Goal: Task Accomplishment & Management: Use online tool/utility

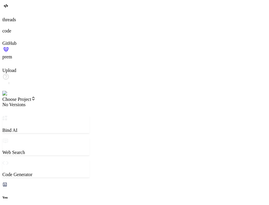
type textarea "x"
type textarea "4"
type textarea "x"
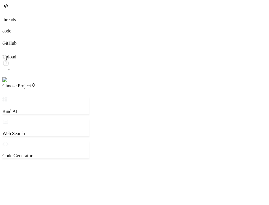
type textarea "x"
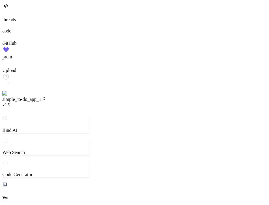
scroll to position [51, 0]
click at [46, 97] on span "simple_to-do_app_1" at bounding box center [24, 99] width 44 height 5
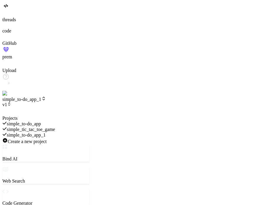
click at [60, 116] on div at bounding box center [45, 116] width 87 height 0
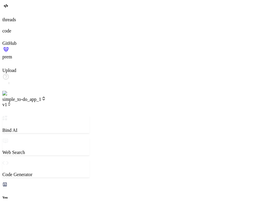
click at [46, 97] on span "simple_to-do_app_1" at bounding box center [24, 99] width 44 height 5
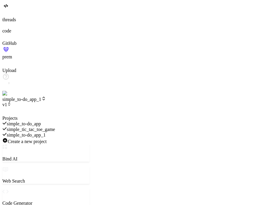
scroll to position [181, 0]
click at [58, 132] on div "simple_to-do_app_1" at bounding box center [45, 135] width 87 height 6
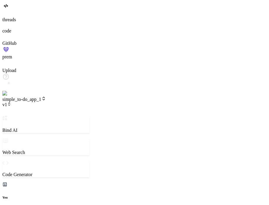
scroll to position [255, 0]
click at [46, 97] on span "simple_to-do_app_1" at bounding box center [24, 99] width 44 height 5
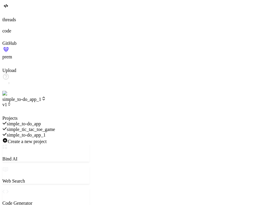
click at [83, 116] on div at bounding box center [45, 116] width 87 height 0
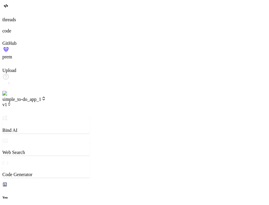
click at [11, 102] on icon at bounding box center [9, 104] width 4 height 4
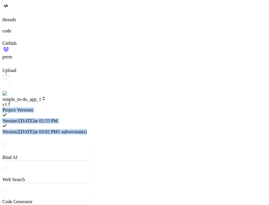
click at [72, 107] on div at bounding box center [45, 107] width 87 height 0
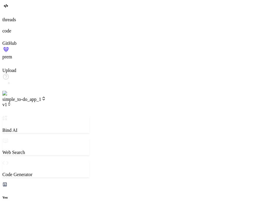
drag, startPoint x: 82, startPoint y: 2, endPoint x: 76, endPoint y: 7, distance: 8.2
click at [76, 96] on header "simple_to-do_app_1 v1 Created with Pixso." at bounding box center [45, 105] width 87 height 19
click at [11, 102] on span "v1" at bounding box center [6, 104] width 9 height 5
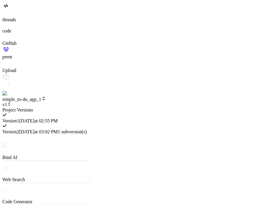
click at [87, 129] on span "1 subversion(s)" at bounding box center [72, 131] width 29 height 5
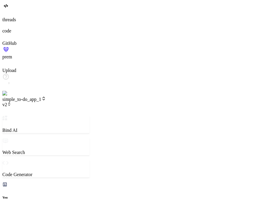
scroll to position [328, 0]
type textarea "x"
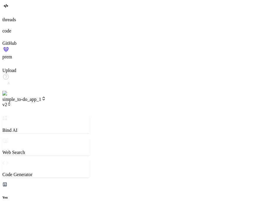
click at [5, 16] on icon at bounding box center [3, 15] width 2 height 2
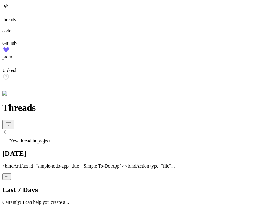
click at [50, 138] on span "New thread in project" at bounding box center [29, 140] width 41 height 5
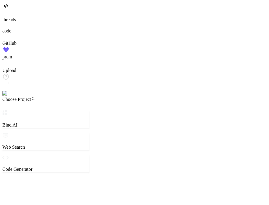
scroll to position [283, 0]
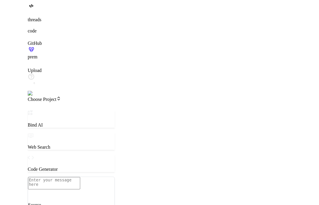
scroll to position [0, 0]
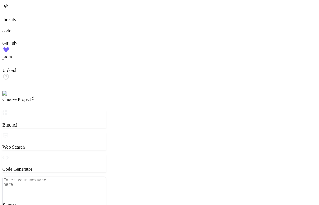
click at [36, 97] on span "Choose Project" at bounding box center [18, 99] width 33 height 5
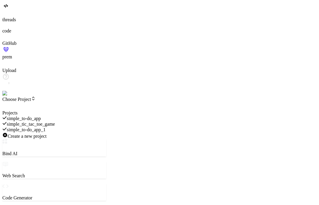
click at [45, 110] on div at bounding box center [54, 110] width 104 height 0
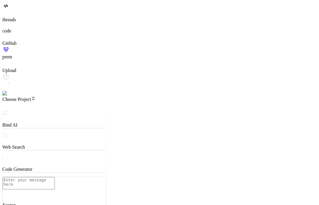
click at [55, 177] on textarea at bounding box center [29, 183] width 52 height 12
type textarea "x"
type textarea "h"
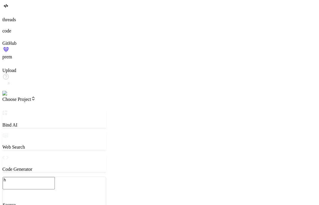
type textarea "x"
type textarea "hi"
type textarea "x"
type textarea "hi"
type textarea "x"
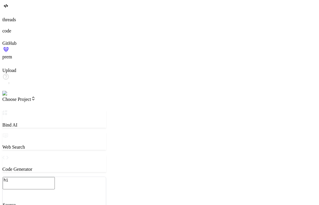
type textarea "hi c"
type textarea "x"
type textarea "hi cr"
type textarea "x"
type textarea "hi cre"
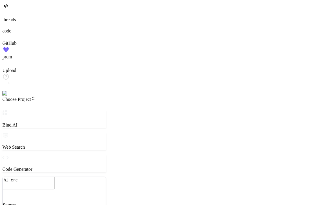
type textarea "x"
type textarea "hi crea"
type textarea "x"
type textarea "hi creat"
type textarea "x"
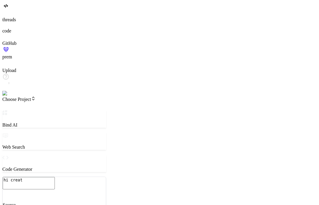
type textarea "hi create"
type textarea "x"
type textarea "hi create"
type textarea "x"
type textarea "hi create a"
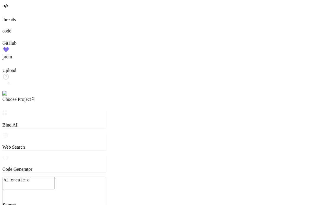
type textarea "x"
type textarea "hi create a"
type textarea "x"
type textarea "hi create a s"
type textarea "x"
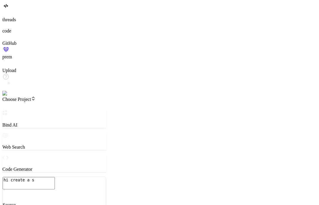
type textarea "hi create a si"
type textarea "x"
type textarea "hi create a sim"
type textarea "x"
type textarea "hi create a simp"
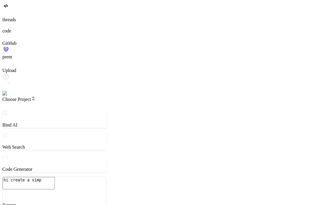
type textarea "x"
type textarea "hi create a simpl"
type textarea "x"
type textarea "hi create a simple"
type textarea "x"
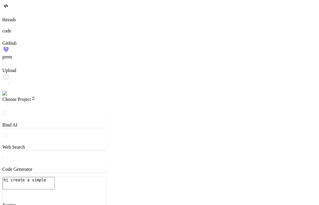
type textarea "hi create a simple"
type textarea "x"
type textarea "hi create a simple h"
type textarea "x"
type textarea "hi create a simple ht"
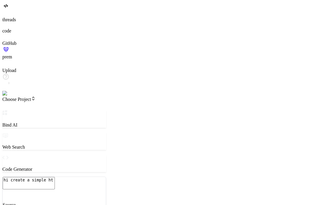
type textarea "x"
type textarea "hi create a simple htm"
type textarea "x"
type textarea "hi create a simple html"
type textarea "x"
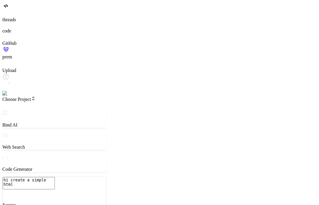
type textarea "hi create a simple html"
type textarea "x"
type textarea "hi create a simple html p"
type textarea "x"
type textarea "hi create a simple html pa"
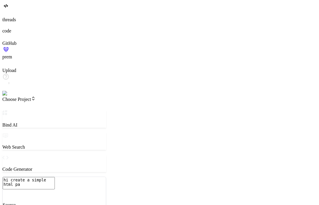
type textarea "x"
type textarea "hi create a simple html pag"
type textarea "x"
type textarea "hi create a simple html page"
type textarea "x"
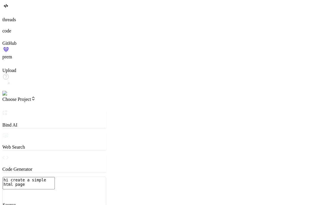
type textarea "hi create a simple html page"
type textarea "x"
type textarea "hi create a simple html page w"
type textarea "x"
type textarea "hi create a simple html page wh"
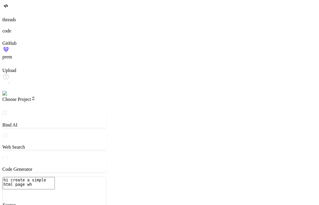
type textarea "x"
type textarea "hi create a simple html page whi"
type textarea "x"
type textarea "hi create a simple html page whic"
type textarea "x"
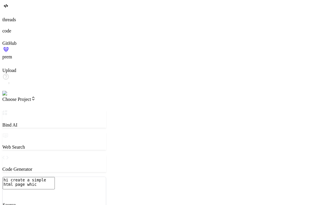
type textarea "hi create a simple html page which"
type textarea "x"
type textarea "hi create a simple html page which s"
type textarea "x"
type textarea "hi create a simple html page which sh"
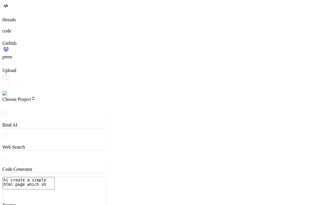
type textarea "x"
type textarea "hi create a simple html page which sho"
type textarea "x"
type textarea "hi create a simple html page which show"
type textarea "x"
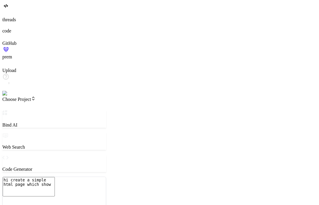
type textarea "hi create a simple html page which show"
type textarea "x"
type textarea "hi create a simple html page which show h"
type textarea "x"
type textarea "hi create a simple html page which show hi"
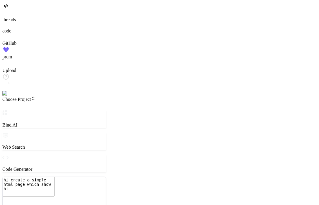
type textarea "x"
type textarea "hi create a simple html page which show hi"
type textarea "x"
type textarea "hi create a simple html page which show hi"
type textarea "x"
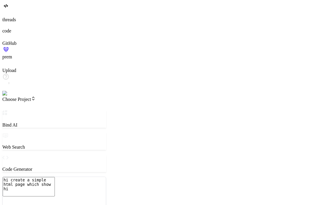
type textarea "hi create a simple html page which show h"
type textarea "x"
type textarea "hi create a simple html page which show"
type textarea "x"
type textarea "hi create a simple html page which show"
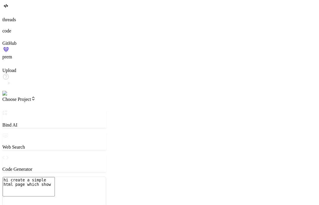
type textarea "x"
type textarea "hi create a simple html page which show"
type textarea "x"
type textarea "hi create a simple html page which show h"
type textarea "x"
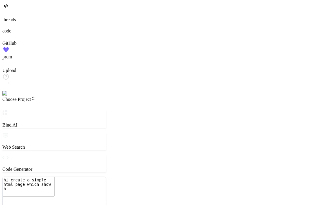
type textarea "hi create a simple html page which show ha"
type textarea "x"
type textarea "hi create a simple html page which show hap"
type textarea "x"
type textarea "hi create a simple html page which show happ"
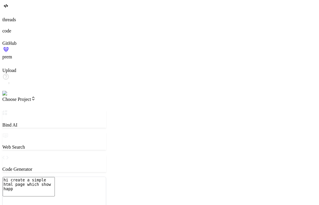
type textarea "x"
type textarea "hi create a simple html page which show happy"
type textarea "x"
type textarea "hi create a simple html page which show happy"
type textarea "x"
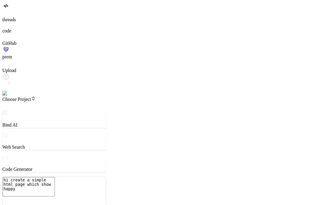
type textarea "hi create a simple html page which show happy a"
type textarea "x"
type textarea "hi create a simple html page which show happy au"
type textarea "x"
type textarea "hi create a simple html page which show happy a"
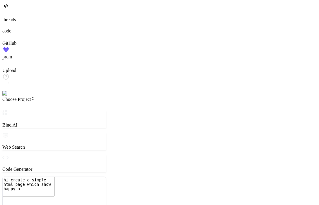
type textarea "x"
type textarea "hi create a simple html page which show happy"
type textarea "x"
type textarea "hi create a simple html page which show happy s"
type textarea "x"
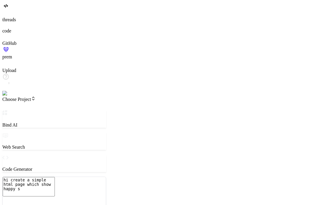
type textarea "hi create a simple html page which show happy se"
type textarea "x"
type textarea "hi create a simple html page which show happy sep"
type textarea "x"
type textarea "hi create a simple html page which show happy sept"
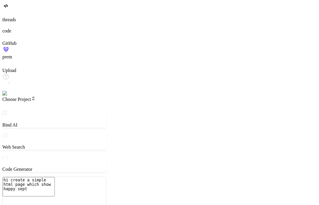
type textarea "x"
type textarea "hi create a simple html page which show happy septe"
type textarea "x"
type textarea "hi create a simple html page which show happy septem"
type textarea "x"
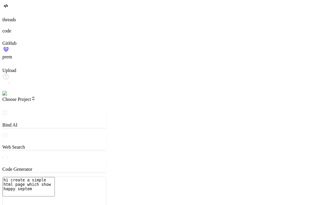
type textarea "hi create a simple html page which show happy septemb"
type textarea "x"
type textarea "hi create a simple html page which show happy septembe"
type textarea "x"
type textarea "hi create a simple html page which show happy september"
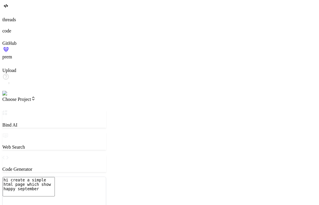
type textarea "x"
type textarea "hi create a simple html page which show happy september"
type textarea "x"
type textarea "hi create a simple html page which show happy september i"
type textarea "x"
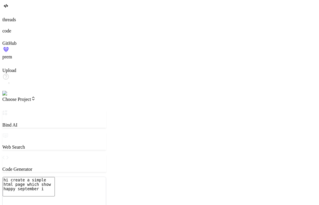
type textarea "hi create a simple html page which show happy september in"
type textarea "x"
type textarea "hi create a simple html page which show happy september i"
type textarea "x"
type textarea "hi create a simple html page which show happy september"
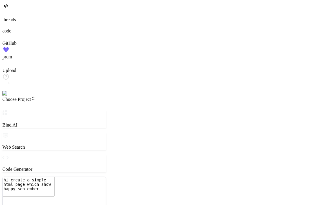
type textarea "x"
type textarea "hi create a simple html page which show happy september"
type textarea "x"
type textarea "hi create a simple html page which show happy september f"
type textarea "x"
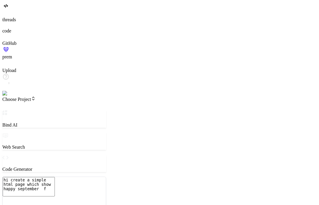
type textarea "hi create a simple html page which show happy september fo"
type textarea "x"
type textarea "hi create a simple html page which show happy september for"
type textarea "x"
type textarea "hi create a simple html page which show happy september for"
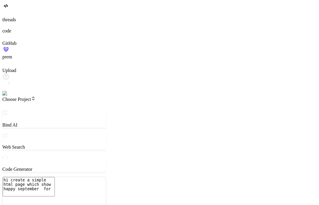
type textarea "x"
type textarea "hi create a simple html page which show happy september for"
type textarea "x"
type textarea "hi create a simple html page which show happy september fo"
type textarea "x"
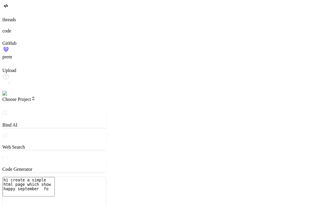
type textarea "hi create a simple html page which show happy september f"
type textarea "x"
type textarea "hi create a simple html page which show happy september"
type textarea "x"
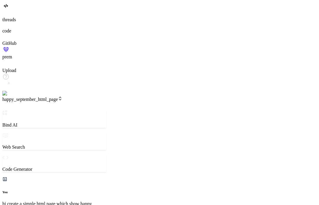
type textarea "x"
type textarea "</body> </html>"
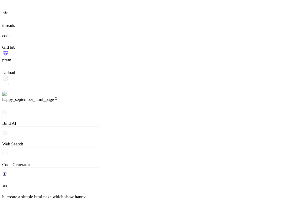
scroll to position [6, 0]
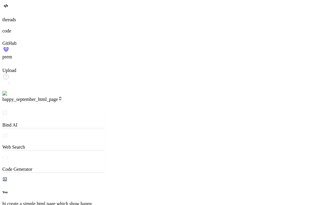
type textarea "x"
type textarea "<h1>Happy September!</h1> </body> </html>"
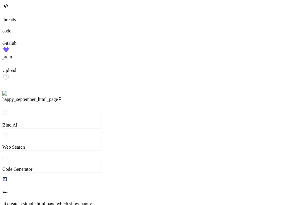
type textarea "x"
type textarea "<body> <h1>Happy September!</h1> </body> </html>"
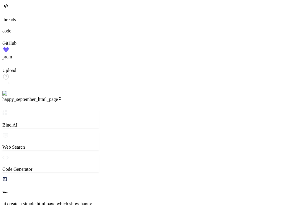
type textarea "x"
type textarea "</head> <body> <h1>Happy September!</h1> </body> </html>"
type textarea "x"
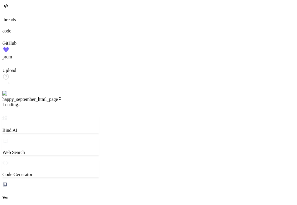
type textarea "</body> </html>"
type textarea "x"
type textarea "<h1>Happy September!</h1> </body> </html>"
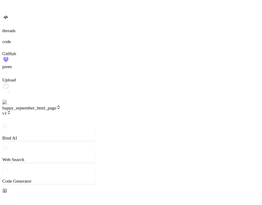
scroll to position [266, 0]
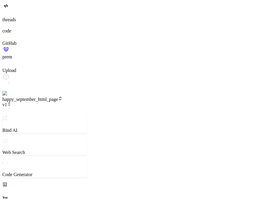
click at [11, 102] on span "v1" at bounding box center [6, 104] width 9 height 5
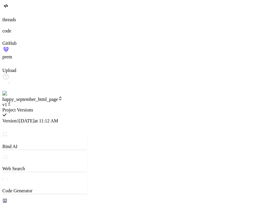
click at [87, 107] on div at bounding box center [44, 107] width 85 height 0
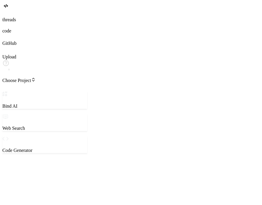
type textarea "x"
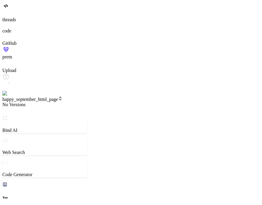
scroll to position [481, 0]
type textarea "x"
click at [11, 102] on span "v1" at bounding box center [6, 104] width 9 height 5
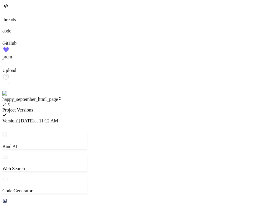
click at [60, 107] on div at bounding box center [44, 107] width 85 height 0
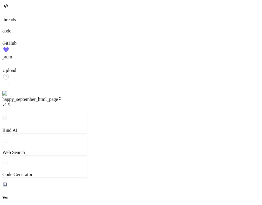
click at [60, 96] on header "happy_september_html_page v1 Created with Pixso." at bounding box center [44, 105] width 85 height 19
click at [63, 97] on span "happy_september_html_page" at bounding box center [32, 99] width 60 height 5
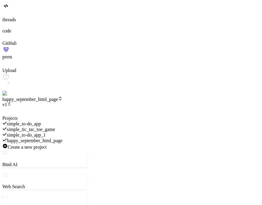
click at [62, 138] on span "happy_september_html_page" at bounding box center [34, 140] width 55 height 5
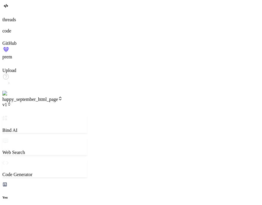
click at [12, 17] on div at bounding box center [130, 14] width 257 height 6
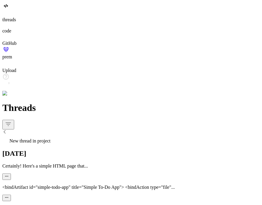
click at [39, 135] on div "New thread in project" at bounding box center [130, 139] width 257 height 8
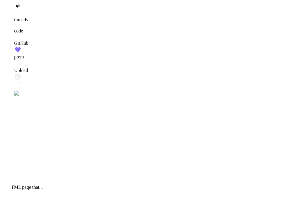
scroll to position [249, 0]
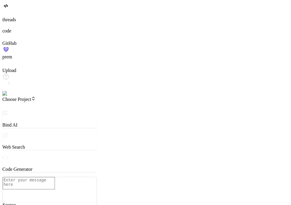
type textarea "x"
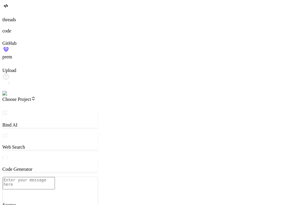
click at [36, 97] on span "Choose Project" at bounding box center [18, 99] width 33 height 5
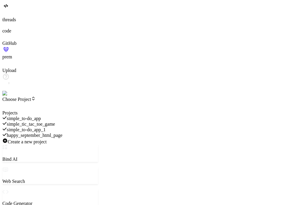
click at [47, 139] on span "Create a new project" at bounding box center [27, 141] width 39 height 5
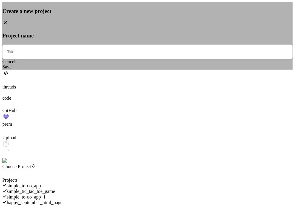
click at [131, 59] on input "text" at bounding box center [147, 52] width 290 height 14
type input "new project"
click at [165, 70] on div "Save" at bounding box center [147, 66] width 290 height 5
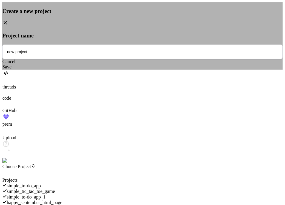
type textarea "x"
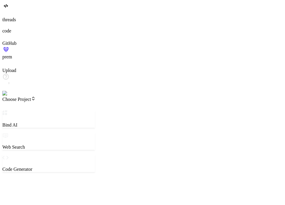
type textarea "x"
click at [25, 97] on span "Choose Project" at bounding box center [18, 99] width 33 height 5
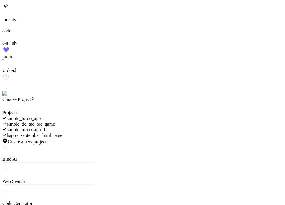
click at [47, 139] on span "Create a new project" at bounding box center [27, 141] width 39 height 5
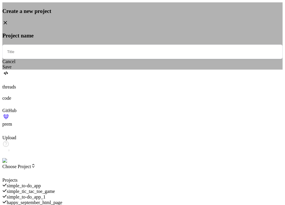
click at [157, 59] on input "text" at bounding box center [142, 52] width 280 height 14
type input "new project"
click at [157, 70] on div "Save" at bounding box center [142, 66] width 280 height 5
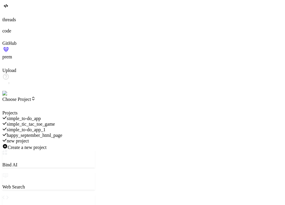
click at [29, 138] on span "new project" at bounding box center [18, 140] width 22 height 5
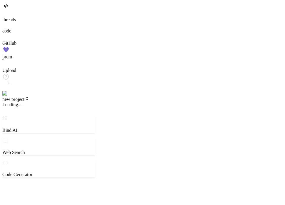
scroll to position [6, 0]
type textarea "x"
click at [11, 102] on icon at bounding box center [9, 104] width 4 height 4
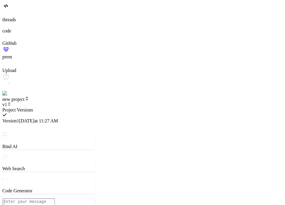
click at [64, 107] on div at bounding box center [48, 107] width 93 height 0
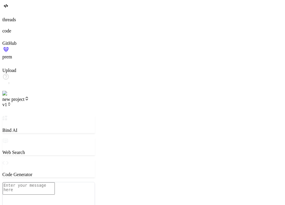
click at [14, 17] on div at bounding box center [142, 14] width 280 height 6
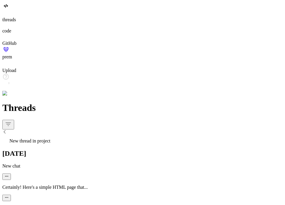
click at [50, 138] on span "New thread in project" at bounding box center [29, 140] width 41 height 5
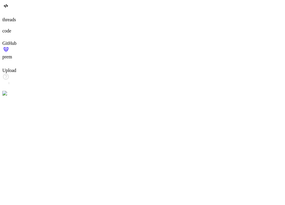
scroll to position [6, 0]
type textarea "x"
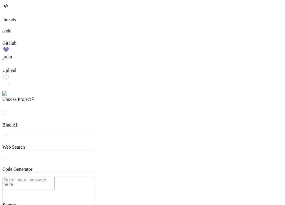
click at [36, 97] on span "Choose Project" at bounding box center [18, 99] width 33 height 5
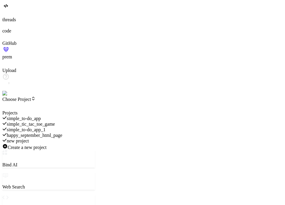
click at [64, 144] on div "Create a new project" at bounding box center [48, 147] width 93 height 6
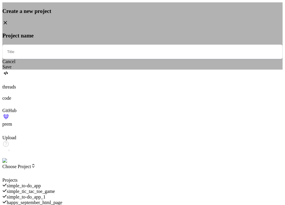
click at [128, 59] on input "text" at bounding box center [142, 52] width 280 height 14
type input "p"
click at [156, 70] on div "Save" at bounding box center [142, 66] width 280 height 5
click at [144, 59] on input "new project" at bounding box center [142, 52] width 280 height 14
type input "new project1"
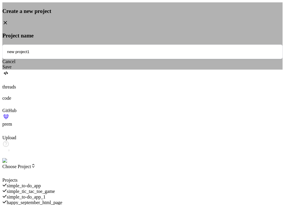
click at [165, 70] on div "Save" at bounding box center [142, 66] width 280 height 5
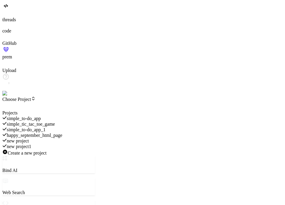
type textarea "x"
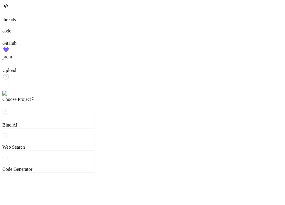
type textarea "x"
click at [41, 96] on header "Choose Project Created with Pixso." at bounding box center [48, 103] width 93 height 14
click at [36, 97] on span "Choose Project" at bounding box center [18, 99] width 33 height 5
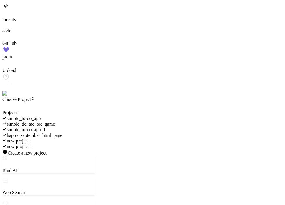
click at [47, 150] on span "Create a new project" at bounding box center [27, 152] width 39 height 5
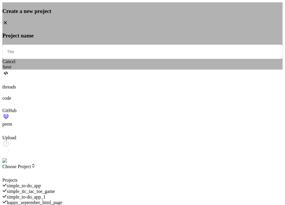
click at [129, 59] on input "text" at bounding box center [142, 52] width 280 height 14
type input "newproject2"
click at [162, 70] on div "Save" at bounding box center [142, 66] width 280 height 5
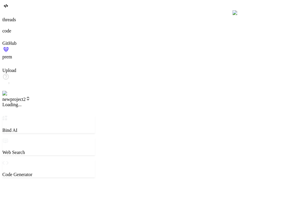
scroll to position [6, 0]
type textarea "x"
type textarea "c"
type textarea "x"
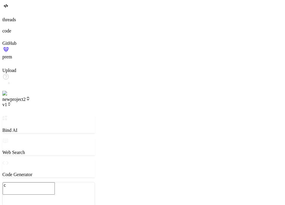
type textarea "cr"
type textarea "x"
type textarea "cre"
type textarea "x"
type textarea "crea"
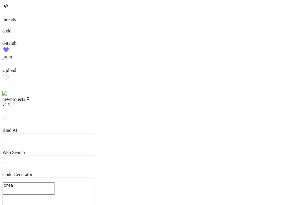
type textarea "x"
type textarea "creat"
type textarea "x"
type textarea "create"
type textarea "x"
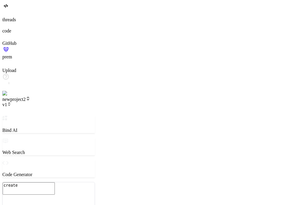
type textarea "create"
type textarea "x"
type textarea "create a"
type textarea "x"
type textarea "create a"
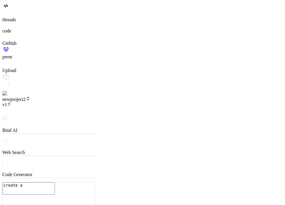
type textarea "x"
type textarea "create a s"
type textarea "x"
type textarea "create a si"
type textarea "x"
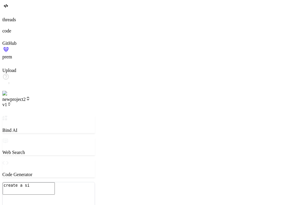
type textarea "create a sim"
type textarea "x"
type textarea "create a simp"
type textarea "x"
type textarea "create a simpl"
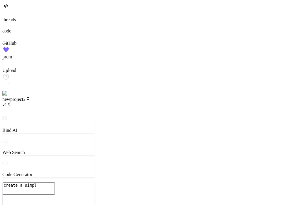
type textarea "x"
type textarea "create a simple"
type textarea "x"
type textarea "create a simple"
type textarea "x"
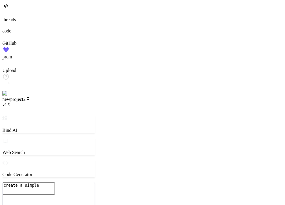
type textarea "create a simple h"
type textarea "x"
type textarea "create a simple ht"
type textarea "x"
type textarea "create a simple htm"
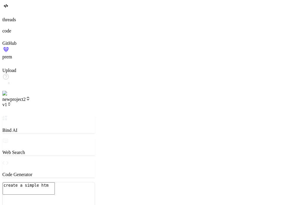
type textarea "x"
type textarea "create a simple html"
type textarea "x"
type textarea "create a simple html"
type textarea "x"
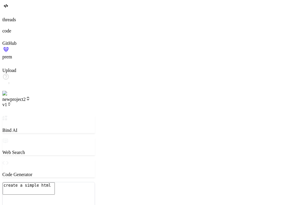
type textarea "create a simple html f"
type textarea "x"
type textarea "create a simple html fi"
type textarea "x"
type textarea "create a simple html fil"
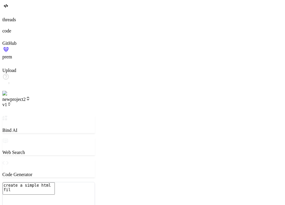
type textarea "x"
type textarea "create a simple html file"
type textarea "x"
type textarea "create a simple html file"
type textarea "x"
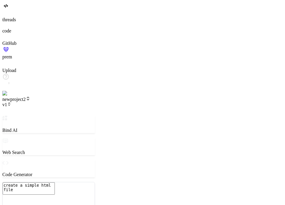
type textarea "create a simple html file w"
type textarea "x"
type textarea "create a simple html file wh"
type textarea "x"
type textarea "create a simple html file whi"
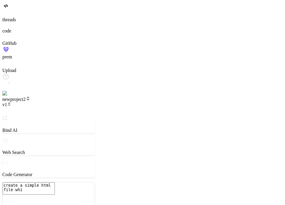
type textarea "x"
type textarea "create a simple html file whic"
type textarea "x"
type textarea "create a simple html file which"
type textarea "x"
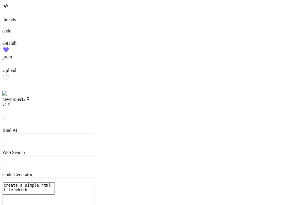
type textarea "create a simple html file which"
type textarea "x"
type textarea "create a simple html file which s"
type textarea "x"
type textarea "create a simple html file which sa"
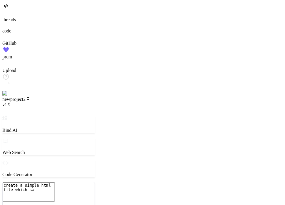
type textarea "x"
type textarea "create a simple html file which say"
type textarea "x"
type textarea "create a simple html file which say"
type textarea "x"
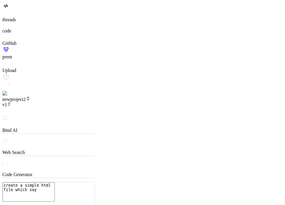
type textarea "create a simple html file which say t"
type textarea "x"
type textarea "create a simple html file which say to"
type textarea "x"
type textarea "create a simple html file which say [PERSON_NAME]"
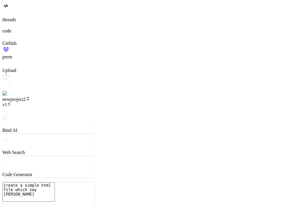
type textarea "x"
type textarea "create a simple html file which say toda"
type textarea "x"
type textarea "create a simple html file which say [DATE]"
type textarea "x"
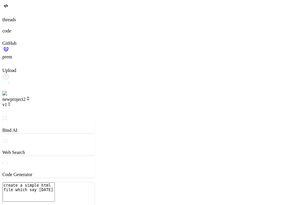
type textarea "create a simple html file which say todays"
type textarea "x"
type textarea "create a simple html file which say todays"
type textarea "x"
type textarea "create a simple html file which say todays d"
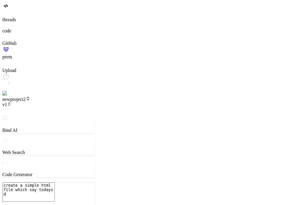
type textarea "x"
type textarea "create a simple html file which say todays da"
type textarea "x"
type textarea "create a simple html file which say todays dat"
type textarea "x"
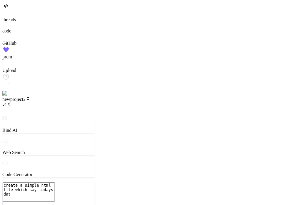
type textarea "create a simple html file which say todays date"
type textarea "x"
type textarea "create a simple html file which say todays date"
click at [55, 182] on textarea "create a simple html file which say todays date" at bounding box center [29, 191] width 52 height 19
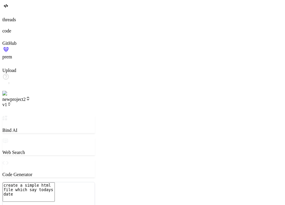
type textarea "x"
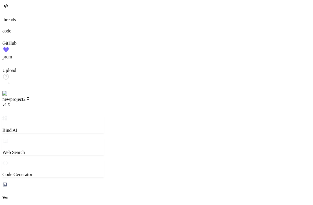
type textarea "x"
type textarea "('en-US', options)}`; }); </script> </body> </html>"
click at [11, 102] on icon at bounding box center [9, 104] width 4 height 4
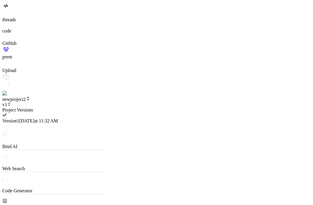
click at [66, 107] on div at bounding box center [53, 107] width 102 height 0
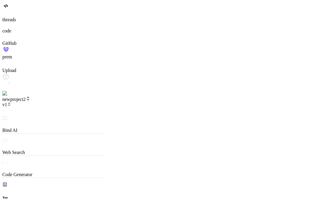
scroll to position [85, 0]
type textarea "x"
click at [11, 102] on span "v1" at bounding box center [6, 104] width 9 height 5
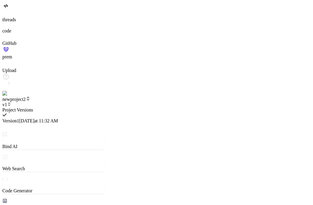
scroll to position [436, 0]
click at [65, 107] on div at bounding box center [53, 107] width 102 height 0
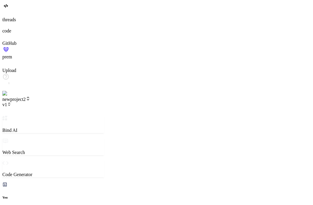
click at [30, 97] on span "newproject2" at bounding box center [16, 99] width 28 height 5
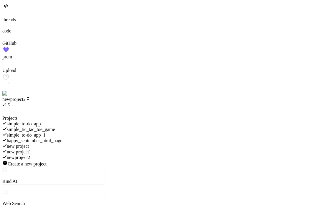
click at [30, 155] on span "newproject2" at bounding box center [18, 157] width 23 height 5
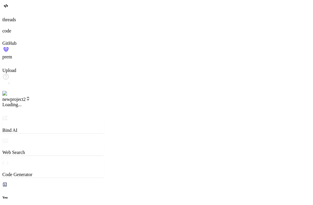
scroll to position [11, 0]
click at [11, 102] on icon at bounding box center [9, 104] width 4 height 4
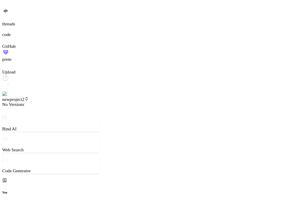
scroll to position [470, 0]
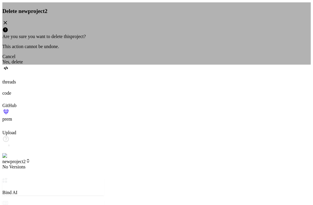
click at [189, 65] on div "Yes, delete" at bounding box center [156, 61] width 308 height 5
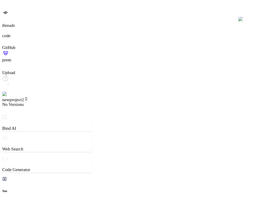
scroll to position [481, 0]
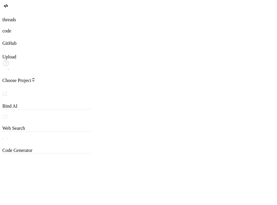
type textarea "x"
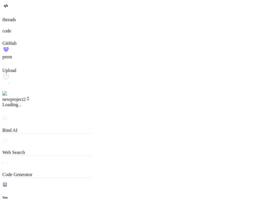
scroll to position [11, 0]
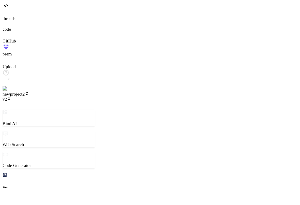
scroll to position [215, 0]
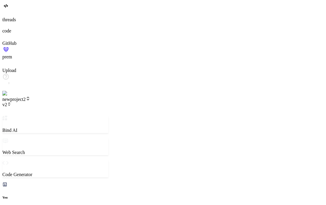
click at [30, 97] on span "newproject2" at bounding box center [16, 99] width 28 height 5
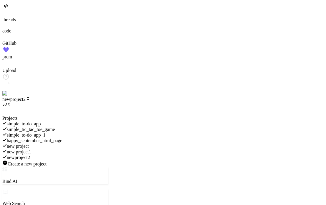
click at [45, 116] on div at bounding box center [55, 116] width 106 height 0
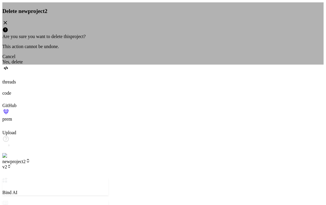
click at [182, 65] on div "Yes, delete" at bounding box center [163, 61] width 322 height 5
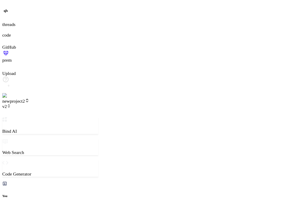
scroll to position [221, 0]
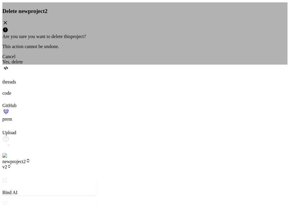
click at [183, 65] on div "Yes, delete" at bounding box center [144, 61] width 285 height 5
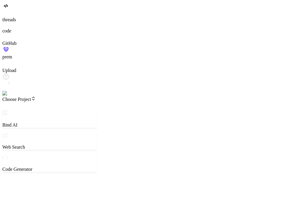
type textarea "x"
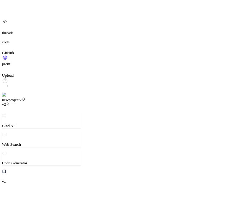
scroll to position [221, 0]
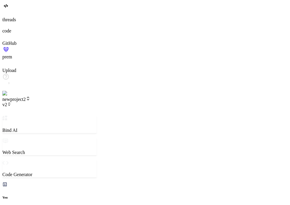
click at [11, 102] on span "v2" at bounding box center [6, 104] width 9 height 5
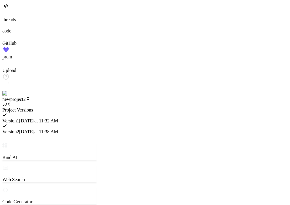
click at [96, 107] on div at bounding box center [49, 107] width 94 height 0
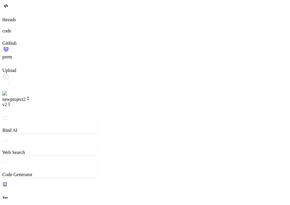
click at [11, 102] on icon at bounding box center [9, 104] width 4 height 4
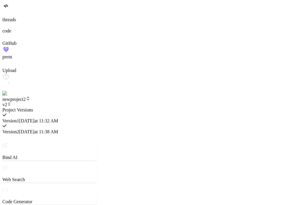
click at [69, 107] on div at bounding box center [49, 107] width 94 height 0
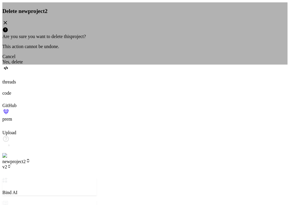
click at [177, 65] on div "Yes, delete" at bounding box center [144, 61] width 285 height 5
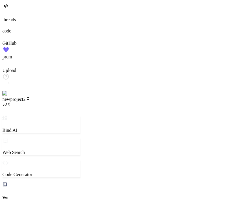
type textarea "x"
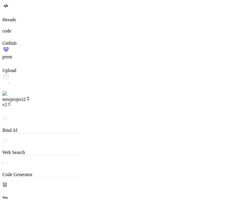
scroll to position [221, 0]
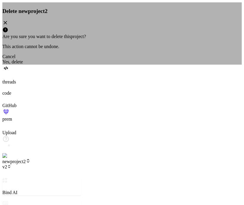
click at [143, 65] on div "Yes, delete" at bounding box center [121, 61] width 239 height 5
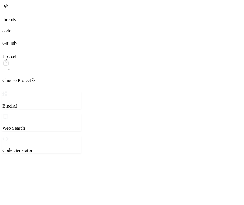
type textarea "x"
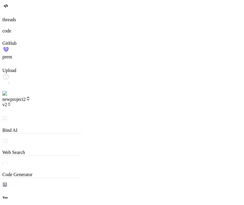
scroll to position [51, 0]
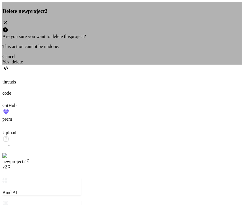
click at [157, 65] on div "Yes, delete" at bounding box center [121, 61] width 239 height 5
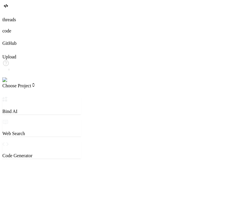
type textarea "x"
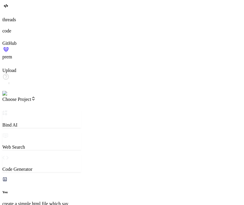
click at [33, 97] on span "Choose Project" at bounding box center [18, 99] width 33 height 5
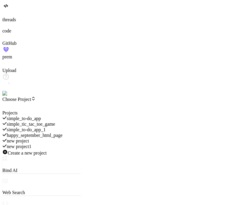
click at [56, 133] on span "happy_september_html_page" at bounding box center [34, 135] width 55 height 5
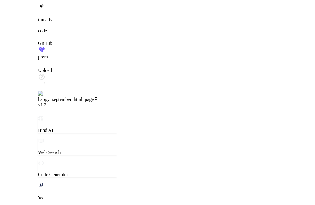
scroll to position [243, 0]
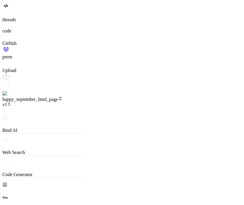
drag, startPoint x: 135, startPoint y: 1, endPoint x: 134, endPoint y: 5, distance: 3.9
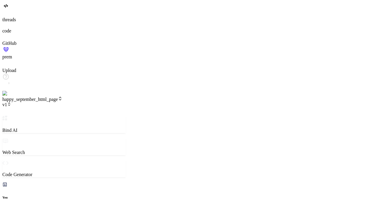
scroll to position [226, 0]
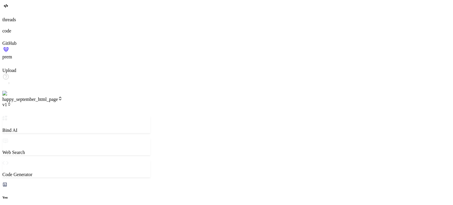
drag, startPoint x: 327, startPoint y: 57, endPoint x: 308, endPoint y: 68, distance: 22.1
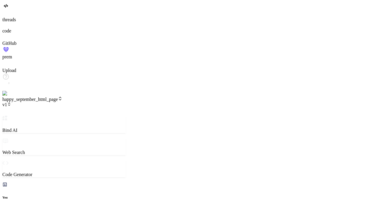
scroll to position [238, 0]
click at [47, 97] on span "happy_september_html_page" at bounding box center [32, 99] width 60 height 5
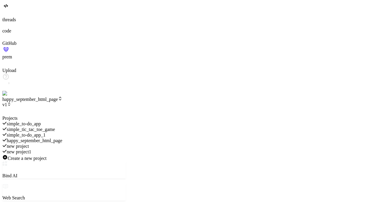
click at [41, 121] on span "simple_to-do_app" at bounding box center [24, 123] width 34 height 5
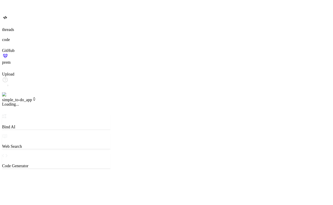
scroll to position [266, 0]
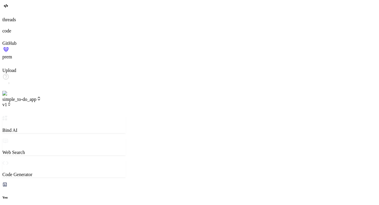
click at [73, 96] on header "simple_to-do_app v1 Created with Pixso." at bounding box center [64, 105] width 124 height 19
click at [11, 102] on span "v1" at bounding box center [6, 104] width 9 height 5
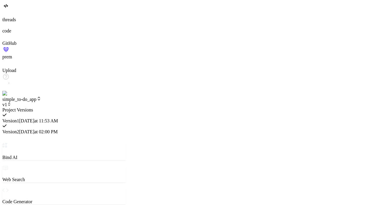
click at [73, 107] on div at bounding box center [64, 107] width 124 height 0
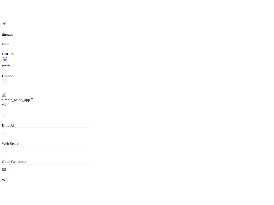
scroll to position [289, 0]
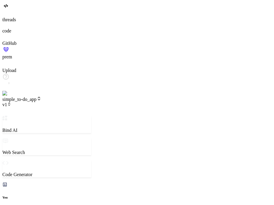
click at [34, 97] on span "test_renaming" at bounding box center [18, 99] width 32 height 5
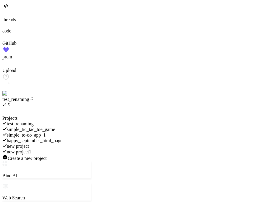
click at [70, 132] on div "simple_to-do_app_1" at bounding box center [46, 135] width 89 height 6
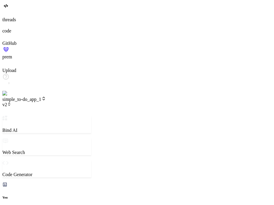
scroll to position [379, 0]
click at [43, 96] on header "simple_to-do_app_1 v2 Created with Pixso." at bounding box center [46, 105] width 89 height 19
click at [75, 96] on header "simple_to-do_app_1 v2 Created with Pixso." at bounding box center [46, 105] width 89 height 19
click at [85, 96] on header "simple_to-do_app_1 v2 Created with Pixso." at bounding box center [46, 105] width 89 height 19
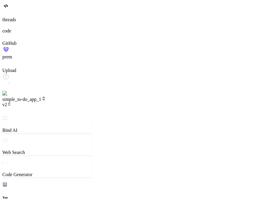
click at [11, 102] on icon at bounding box center [9, 104] width 4 height 4
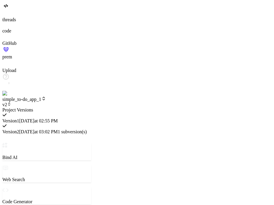
scroll to position [600, 0]
click at [80, 107] on div at bounding box center [46, 107] width 89 height 0
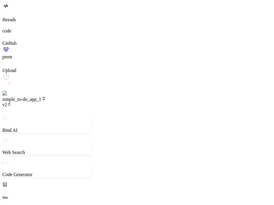
click at [47, 96] on header "simple_to-do_app_1 v2 Created with Pixso." at bounding box center [46, 105] width 89 height 19
click at [46, 97] on span "simple_to-do_app_1" at bounding box center [24, 99] width 44 height 5
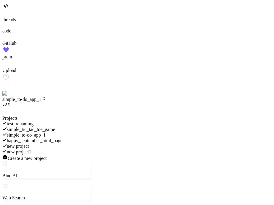
click at [34, 121] on span "test_renaming" at bounding box center [20, 123] width 27 height 5
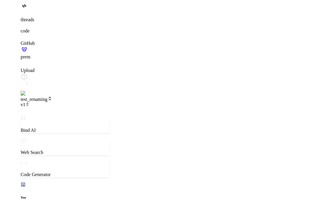
scroll to position [17, 0]
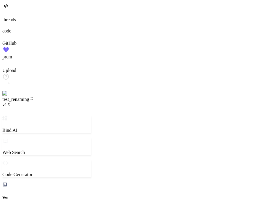
click at [7, 17] on div at bounding box center [136, 14] width 269 height 6
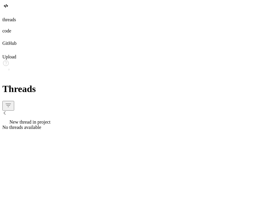
click at [64, 116] on div "New thread in project" at bounding box center [136, 120] width 269 height 8
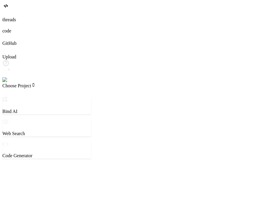
drag, startPoint x: 103, startPoint y: 60, endPoint x: 126, endPoint y: 55, distance: 23.5
click at [91, 97] on div "Bind AI Web Search Created with Pixso. Code Generator ‌ ‌ ‌ ‌ ‌ ‌ ‌ ‌ ‌ ‌ ‌ ‌ ‌…" at bounding box center [46, 192] width 89 height 190
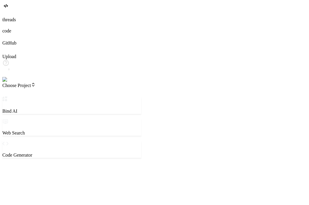
type textarea "x"
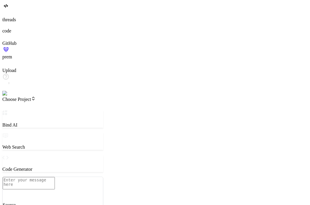
click at [55, 177] on textarea at bounding box center [29, 183] width 52 height 12
type textarea "x"
type textarea "c"
type textarea "x"
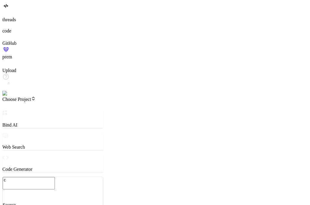
type textarea "cr"
type textarea "x"
type textarea "cre"
type textarea "x"
type textarea "crea"
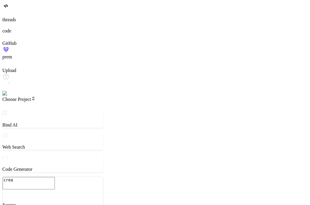
type textarea "x"
type textarea "creat"
type textarea "x"
type textarea "create"
type textarea "x"
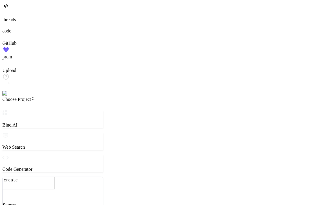
type textarea "create"
type textarea "x"
type textarea "create a"
type textarea "x"
type textarea "create a"
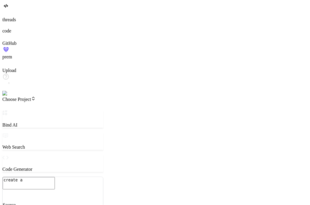
type textarea "x"
type textarea "create a s"
type textarea "x"
type textarea "create a si"
type textarea "x"
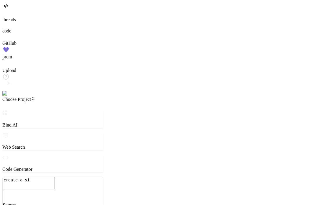
type textarea "create a sim"
type textarea "x"
type textarea "create a simp"
type textarea "x"
type textarea "create a simpl"
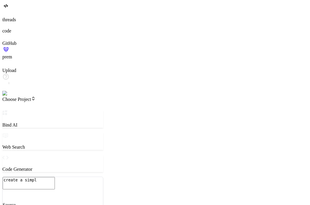
type textarea "x"
type textarea "create a simple"
type textarea "x"
type textarea "create a simple"
type textarea "x"
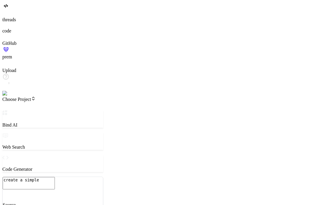
type textarea "create a simple h"
type textarea "x"
type textarea "create a simple ht"
type textarea "x"
type textarea "create a simple htm"
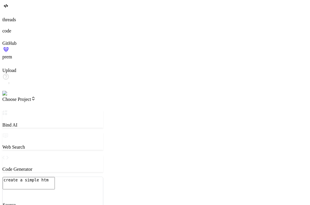
type textarea "x"
type textarea "create a simple html"
type textarea "x"
type textarea "create a simple html"
type textarea "x"
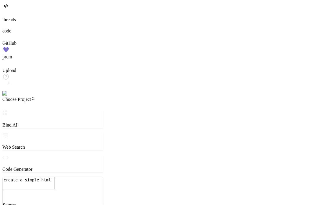
type textarea "create a simple html p"
type textarea "x"
type textarea "create a simple html pa"
type textarea "x"
type textarea "create a simple html pag"
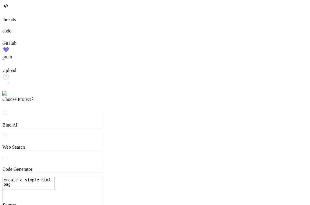
type textarea "x"
type textarea "create a simple html page"
type textarea "x"
type textarea "create a simple html page"
type textarea "x"
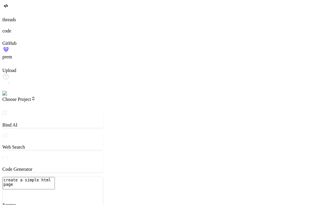
type textarea "create a simple html page w"
type textarea "x"
type textarea "create a simple html page wh"
type textarea "x"
type textarea "create a simple html page whi"
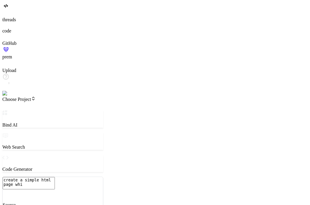
type textarea "x"
type textarea "create a simple html page whic"
type textarea "x"
type textarea "create a simple html page which"
type textarea "x"
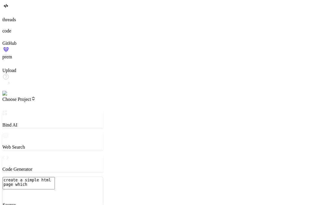
type textarea "create a simple html page which"
type textarea "x"
type textarea "create a simple html page which s"
type textarea "x"
type textarea "create a simple html page which sh"
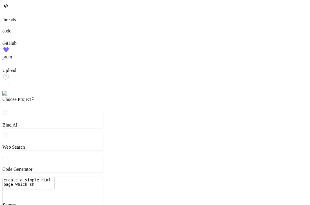
type textarea "x"
type textarea "create a simple html page which sho"
type textarea "x"
type textarea "create a simple html page which show"
type textarea "x"
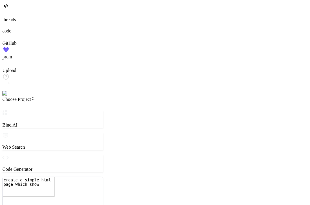
type textarea "create a simple html page which show"
type textarea "x"
type textarea "create a simple html page which show ha"
type textarea "x"
type textarea "create a simple html page which show hap"
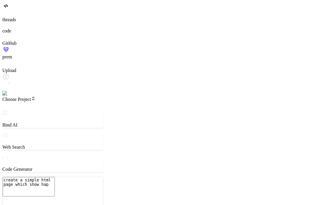
type textarea "x"
type textarea "create a simple html page which show happ"
type textarea "x"
type textarea "create a simple html page which show happy"
type textarea "x"
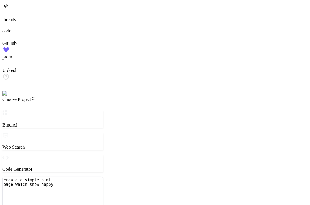
type textarea "create a simple html page which show happy"
type textarea "x"
type textarea "create a simple html page which show happy s"
type textarea "x"
type textarea "create a simple html page which show happy se"
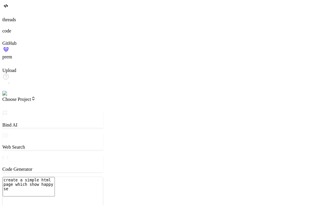
type textarea "x"
type textarea "create a simple html page which show happy sep"
type textarea "x"
type textarea "create a simple html page which show happy sept"
type textarea "x"
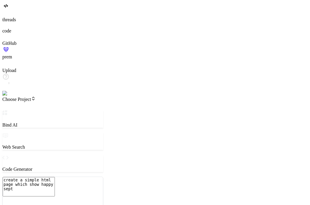
type textarea "create a simple html page which show happy septe"
type textarea "x"
type textarea "create a simple html page which show happy septem"
type textarea "x"
type textarea "create a simple html page which show happy septemb"
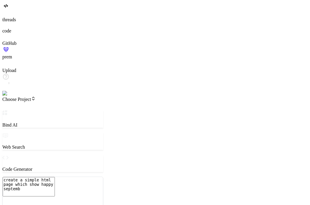
type textarea "x"
type textarea "create a simple html page which show happy septembe"
type textarea "x"
type textarea "create a simple html page which show happy septemb"
type textarea "x"
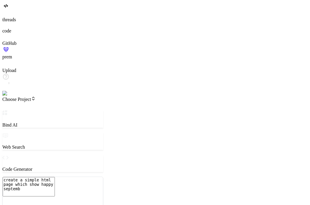
type textarea "create a simple html page which show happy septem"
type textarea "x"
type textarea "create a simple html page which show happy septe"
type textarea "x"
type textarea "create a simple html page which show happy sept"
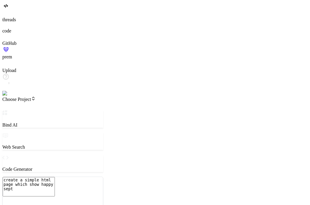
type textarea "x"
type textarea "create a simple html page which show happy sep"
type textarea "x"
type textarea "create a simple html page which show happy se"
type textarea "x"
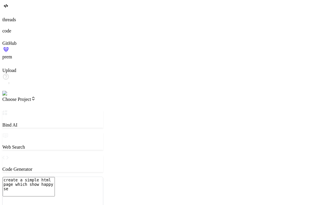
type textarea "create a simple html page which show happy s"
type textarea "x"
type textarea "create a simple html page which show happy"
type textarea "x"
type textarea "create a simple html page which show happy"
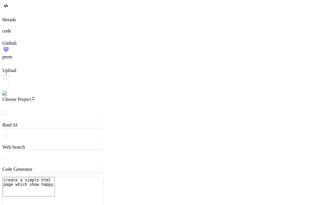
type textarea "x"
type textarea "create a simple html page which show happ"
type textarea "x"
type textarea "create a simple html page which show hap"
type textarea "x"
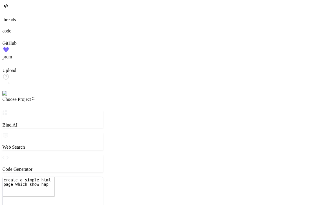
type textarea "create a simple html page which show ha"
type textarea "x"
type textarea "create a simple html page which show h"
type textarea "x"
type textarea "create a simple html page which show"
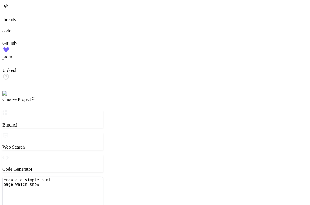
type textarea "x"
type textarea "create a simple html page which show l"
type textarea "x"
type textarea "create a simple html page which show"
type textarea "x"
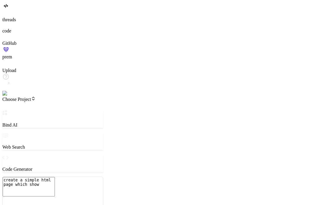
type textarea "create a simple html page which show h"
type textarea "x"
type textarea "create a simple html page which show he"
type textarea "x"
type textarea "create a simple html page which show h"
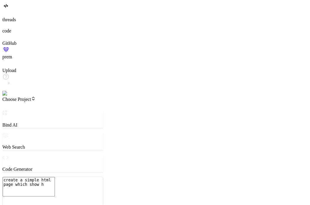
type textarea "x"
type textarea "create a simple html page which show"
type textarea "x"
type textarea "create a simple html page which show h"
type textarea "x"
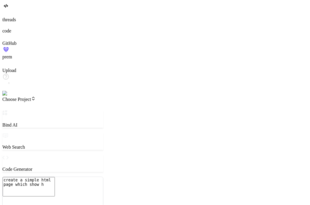
type textarea "create a simple html page which show ha"
type textarea "x"
type textarea "create a simple html page which show hap"
type textarea "x"
type textarea "create a simple html page which show happ"
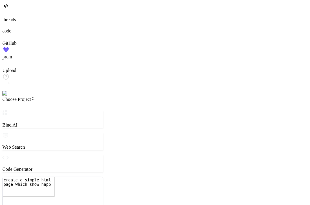
type textarea "x"
type textarea "create a simple html page which show hap"
type textarea "x"
type textarea "create a simple html page which show ha"
type textarea "x"
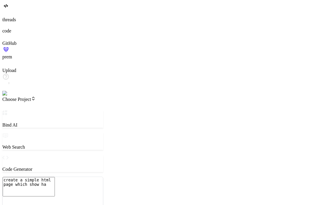
type textarea "create a simple html page which show h"
type textarea "x"
type textarea "create a simple html page which show"
type textarea "x"
type textarea "create a simple html page which show h"
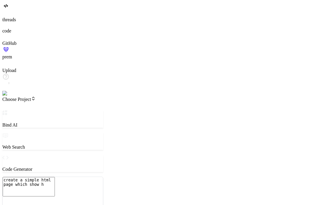
type textarea "x"
type textarea "create a simple html page which show he"
type textarea "x"
type textarea "create a simple html page which show hel"
type textarea "x"
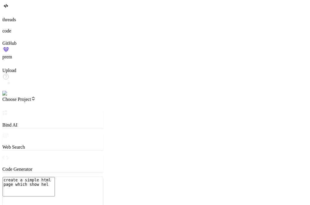
type textarea "create a simple html page which show hell"
type textarea "x"
type textarea "create a simple html page which show hello"
type textarea "x"
type textarea "create a simple html page which show hello w"
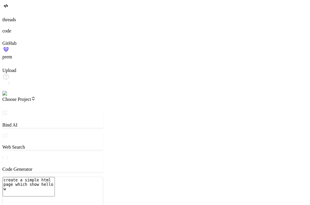
type textarea "x"
type textarea "create a simple html page which show hello wo"
type textarea "x"
type textarea "create a simple html page which show hello wor"
type textarea "x"
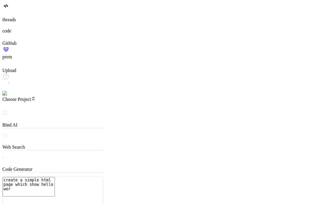
type textarea "create a simple html page which show hello worl"
type textarea "x"
type textarea "create a simple html page which show hello world"
type textarea "x"
type textarea "create a simple html page which show hello world"
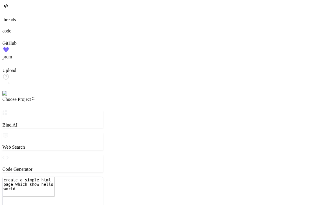
click at [55, 177] on textarea "create a simple html page which show hello world" at bounding box center [29, 186] width 52 height 19
type textarea "x"
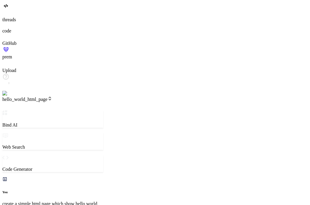
type textarea "x"
type textarea "</html>"
type textarea "x"
type textarea "</style> </head> <body> <h1>Hello World!</h1> </body> </html>"
drag, startPoint x: 114, startPoint y: 65, endPoint x: 137, endPoint y: 65, distance: 22.4
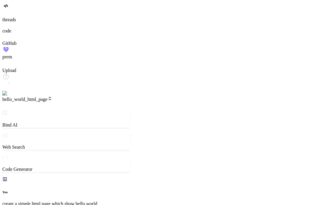
click at [130, 110] on div "Bind AI Web Search Created with Pixso. Code Generator You create a simple html …" at bounding box center [65, 205] width 127 height 190
type textarea "x"
type textarea "</body> </html>"
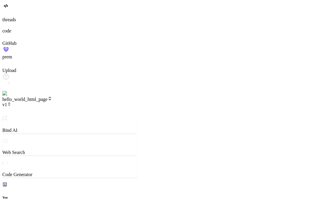
scroll to position [272, 0]
click at [11, 102] on icon at bounding box center [9, 104] width 4 height 4
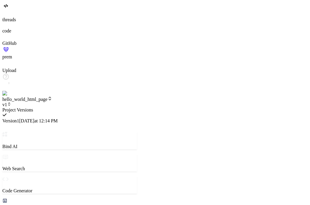
click at [61, 107] on div at bounding box center [69, 107] width 134 height 0
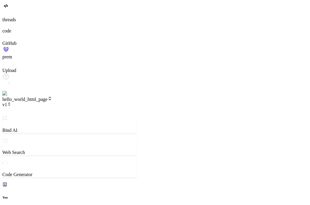
type textarea "x"
type textarea "p"
type textarea "x"
type textarea "pl"
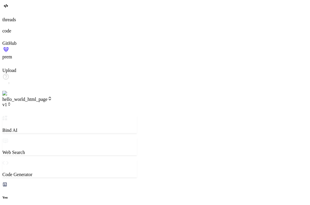
type textarea "x"
type textarea "ple"
type textarea "x"
type textarea "plea"
type textarea "x"
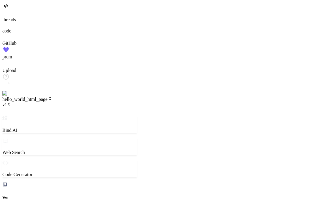
type textarea "pleas"
type textarea "x"
type textarea "please"
type textarea "x"
type textarea "please"
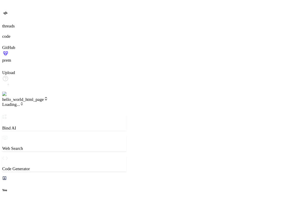
scroll to position [0, 29]
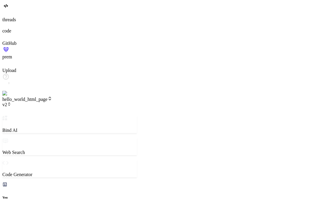
click at [11, 102] on span "v2" at bounding box center [6, 104] width 9 height 5
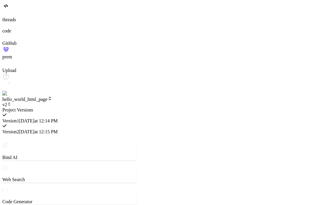
click at [84, 107] on div at bounding box center [69, 107] width 134 height 0
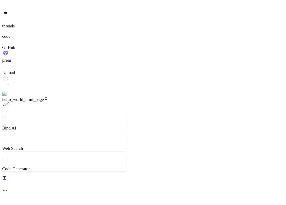
scroll to position [532, 0]
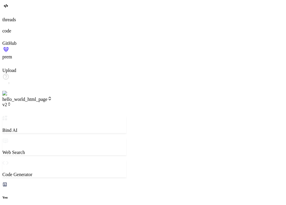
click at [11, 102] on icon at bounding box center [9, 104] width 4 height 4
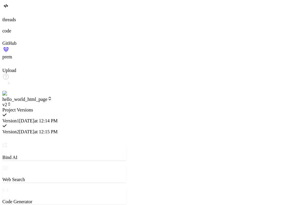
click at [88, 107] on div at bounding box center [64, 107] width 124 height 0
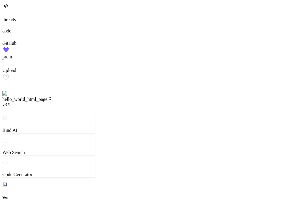
click at [11, 102] on span "v3" at bounding box center [6, 104] width 9 height 5
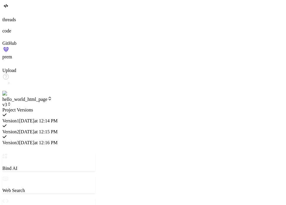
click at [68, 107] on div at bounding box center [48, 107] width 93 height 0
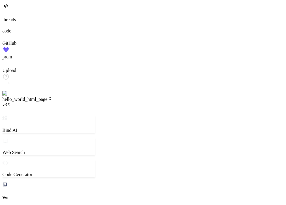
scroll to position [221, 0]
click at [5, 16] on icon at bounding box center [3, 15] width 2 height 2
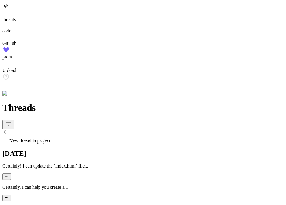
click at [44, 185] on div "Certainly, I can help you create a..." at bounding box center [143, 193] width 282 height 17
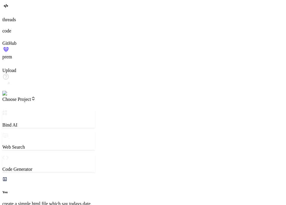
scroll to position [39, 0]
click at [11, 17] on div at bounding box center [143, 14] width 282 height 6
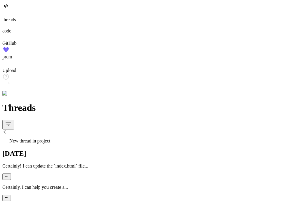
click at [39, 205] on p "Certainly! Here's a simple HTML page that..." at bounding box center [143, 208] width 282 height 5
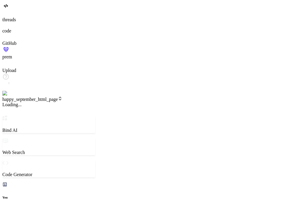
scroll to position [277, 0]
click at [11, 102] on icon at bounding box center [9, 104] width 4 height 4
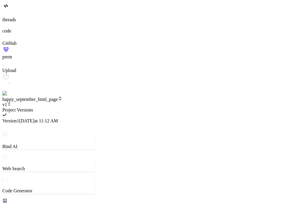
click at [95, 107] on div at bounding box center [48, 107] width 93 height 0
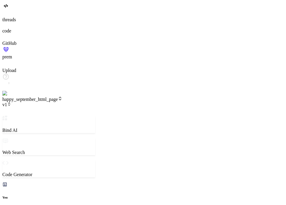
click at [12, 17] on div at bounding box center [143, 14] width 282 height 6
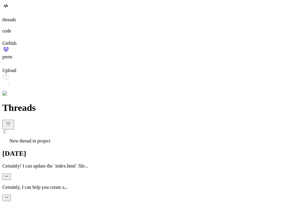
scroll to position [487, 0]
click at [45, 163] on div "Certainly! I can update the `index.html` file..." at bounding box center [143, 171] width 282 height 17
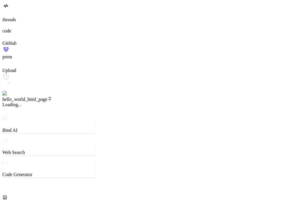
scroll to position [277, 0]
click at [11, 102] on span "v3" at bounding box center [6, 104] width 9 height 5
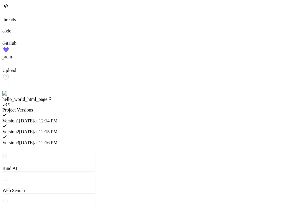
click at [81, 107] on div at bounding box center [48, 107] width 93 height 0
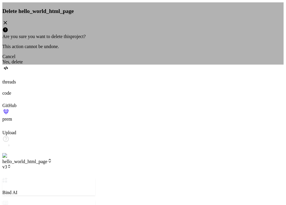
scroll to position [560, 0]
click at [172, 65] on div "Yes, delete" at bounding box center [143, 61] width 282 height 5
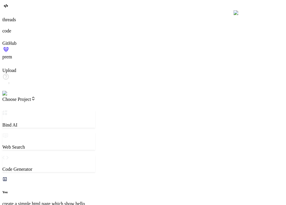
scroll to position [284, 0]
click at [36, 97] on span "Choose Project" at bounding box center [18, 99] width 33 height 5
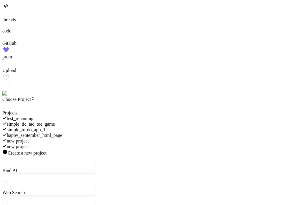
click at [39, 110] on div at bounding box center [48, 110] width 93 height 0
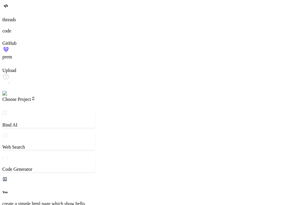
click at [26, 97] on span "Choose Project" at bounding box center [18, 99] width 33 height 5
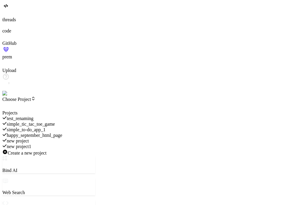
click at [95, 110] on div at bounding box center [48, 110] width 93 height 0
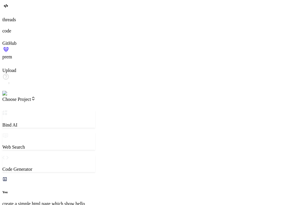
click at [8, 17] on div at bounding box center [143, 14] width 282 height 6
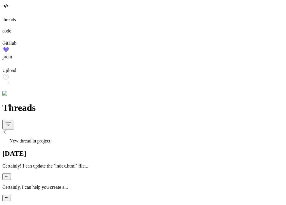
click at [67, 135] on div "New thread in project" at bounding box center [143, 139] width 282 height 8
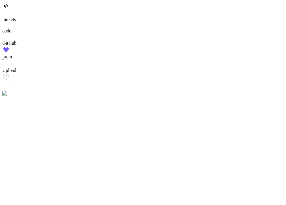
scroll to position [792, 0]
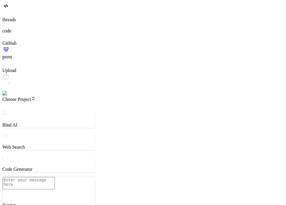
drag, startPoint x: 106, startPoint y: 102, endPoint x: 117, endPoint y: 101, distance: 11.0
click at [115, 110] on div "Bind AI Web Search Created with Pixso. Code Generator Source Agent Mode. When t…" at bounding box center [58, 205] width 113 height 190
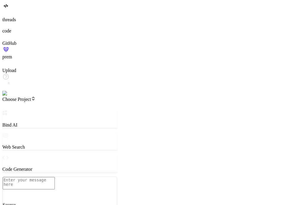
click at [36, 97] on span "Choose Project" at bounding box center [18, 99] width 33 height 5
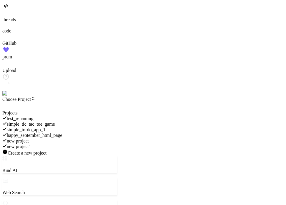
click at [87, 110] on div at bounding box center [59, 110] width 115 height 0
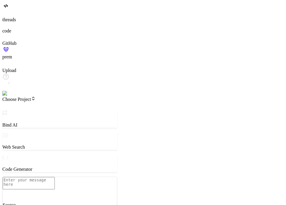
click at [36, 97] on span "Choose Project" at bounding box center [18, 99] width 33 height 5
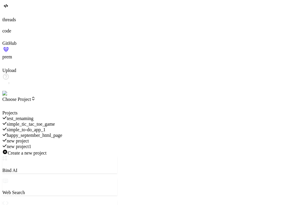
click at [117, 110] on div at bounding box center [59, 110] width 115 height 0
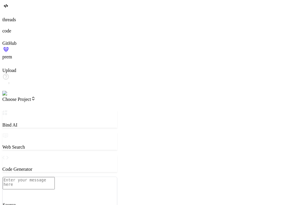
click at [34, 96] on header "Choose Project Created with Pixso." at bounding box center [59, 103] width 115 height 14
click at [34, 97] on span "Choose Project" at bounding box center [18, 99] width 33 height 5
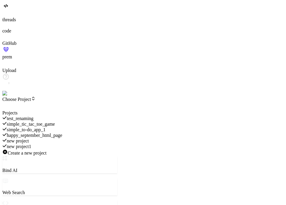
click at [46, 127] on span "simple_to-do_app_1" at bounding box center [26, 129] width 39 height 5
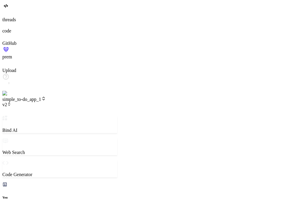
scroll to position [251, 0]
click at [10, 103] on icon at bounding box center [9, 103] width 2 height 1
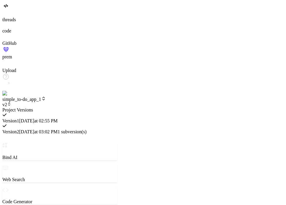
scroll to position [843, 0]
click at [19, 118] on span "Version 1" at bounding box center [10, 120] width 17 height 5
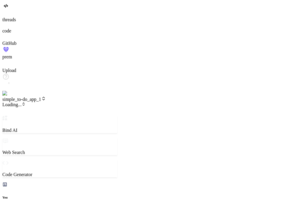
scroll to position [237, 0]
click at [26, 102] on span "Loading..." at bounding box center [13, 104] width 23 height 5
click at [11, 102] on icon at bounding box center [9, 104] width 4 height 4
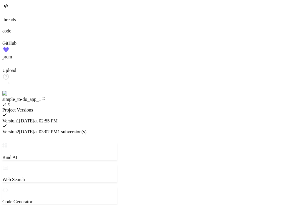
click at [19, 129] on span "Version 2" at bounding box center [10, 131] width 17 height 5
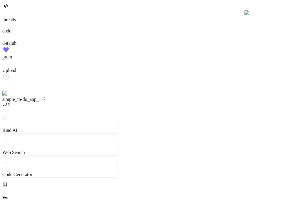
scroll to position [956, 0]
click at [46, 97] on span "simple_to-do_app_1" at bounding box center [24, 99] width 44 height 5
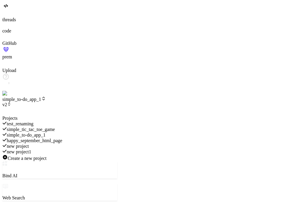
click at [52, 116] on div at bounding box center [59, 116] width 115 height 0
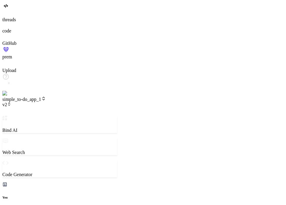
scroll to position [251, 0]
click at [11, 102] on span "v2" at bounding box center [6, 104] width 9 height 5
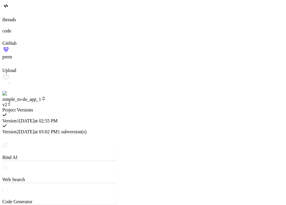
click at [98, 113] on div "Version 1 [DATE] 02:55 PM" at bounding box center [59, 118] width 115 height 11
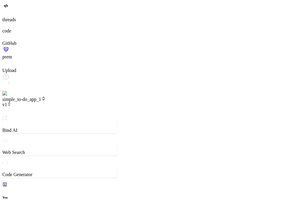
scroll to position [1494, 0]
click at [11, 102] on icon at bounding box center [9, 104] width 4 height 4
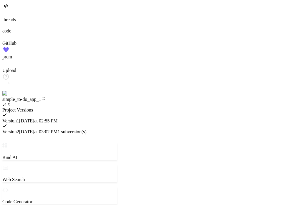
click at [79, 107] on div at bounding box center [59, 107] width 115 height 0
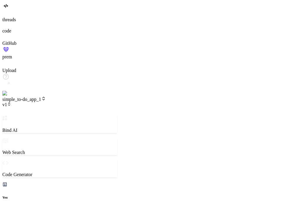
click at [11, 102] on icon at bounding box center [9, 104] width 4 height 4
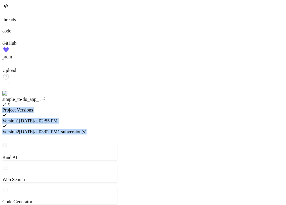
click at [74, 107] on div at bounding box center [59, 107] width 115 height 0
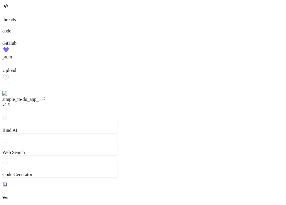
scroll to position [349, 0]
type textarea "x"
type textarea "h"
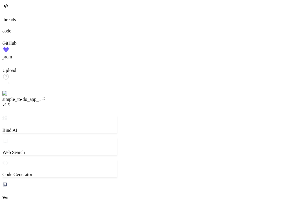
type textarea "x"
type textarea "hi"
type textarea "x"
type textarea "hi"
type textarea "x"
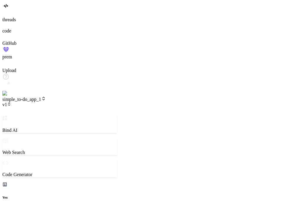
type textarea "hi a"
type textarea "x"
type textarea "hi ad"
type textarea "x"
type textarea "hi add"
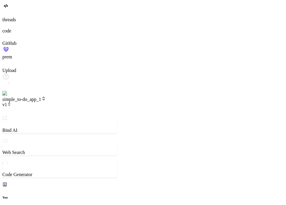
type textarea "x"
type textarea "hi add"
type textarea "x"
type textarea "hi add t"
type textarea "x"
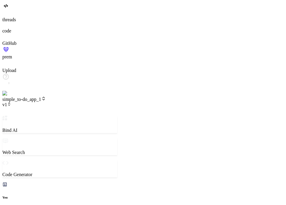
type textarea "hi add th"
type textarea "x"
type textarea "hi add the"
type textarea "x"
type textarea "hi add the"
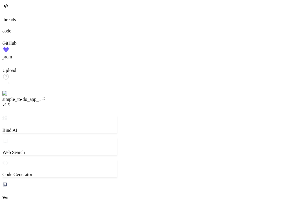
type textarea "x"
type textarea "hi add the"
type textarea "x"
type textarea "hi add th"
type textarea "x"
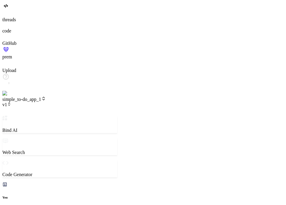
type textarea "hi add t"
type textarea "x"
type textarea "hi add"
type textarea "x"
type textarea "hi add"
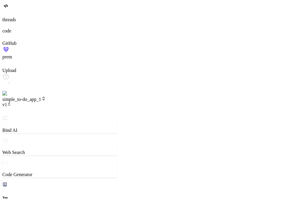
type textarea "x"
type textarea "hi ad"
type textarea "x"
type textarea "hi a"
type textarea "x"
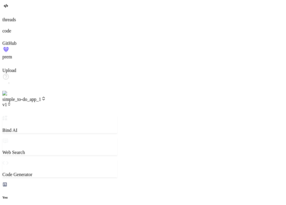
type textarea "hi"
type textarea "x"
type textarea "hi c"
type textarea "x"
type textarea "hi ch"
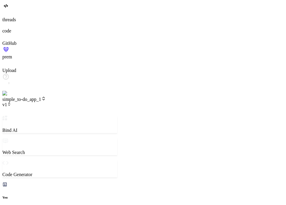
type textarea "x"
type textarea "hi cha"
type textarea "x"
type textarea "hi [PERSON_NAME]"
type textarea "x"
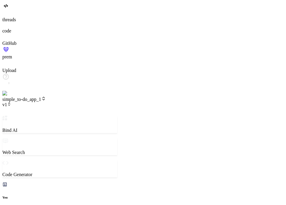
type textarea "hi [PERSON_NAME]"
type textarea "x"
type textarea "hi change"
type textarea "x"
type textarea "hi change"
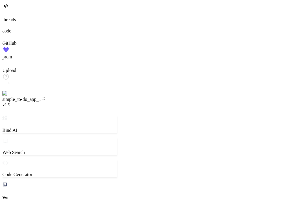
type textarea "x"
type textarea "hi change t"
type textarea "x"
type textarea "hi change te"
type textarea "x"
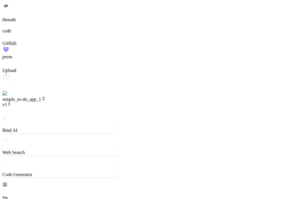
type textarea "hi change t"
type textarea "x"
type textarea "hi change th"
type textarea "x"
type textarea "hi change the"
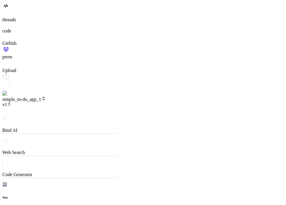
type textarea "x"
type textarea "hi change the m"
type textarea "x"
type textarea "hi change the"
type textarea "x"
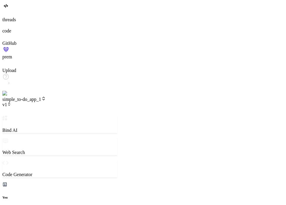
type textarea "hi change the a"
type textarea "x"
type textarea "hi change the aa"
type textarea "x"
type textarea "hi change the a"
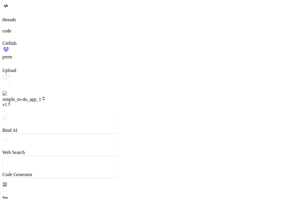
type textarea "x"
type textarea "hi change the ad"
type textarea "x"
type textarea "hi change the add"
type textarea "x"
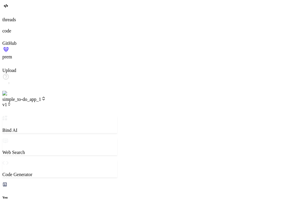
type textarea "hi change the add"
type textarea "x"
type textarea "hi change the add t"
type textarea "x"
type textarea "hi change the add to"
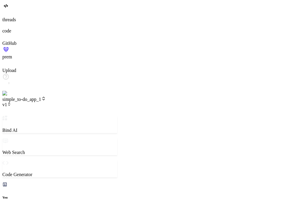
type textarea "x"
type textarea "hi change the add to"
type textarea "x"
type textarea "hi change the add to d"
type textarea "x"
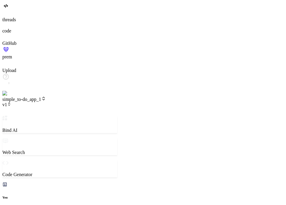
type textarea "hi change the add to do"
type textarea "x"
type textarea "hi change the add to do"
type textarea "x"
type textarea "hi change the add to do b"
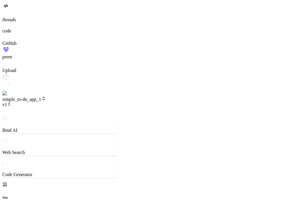
type textarea "x"
type textarea "hi change the add to do bu"
type textarea "x"
type textarea "hi change the add to do but"
type textarea "x"
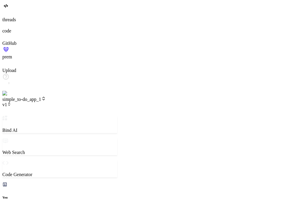
type textarea "hi change the add to do butt"
type textarea "x"
type textarea "hi change the add to do butto"
type textarea "x"
type textarea "hi change the add to do button"
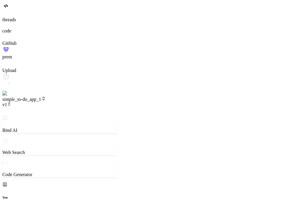
type textarea "x"
type textarea "hi change the add to do button"
type textarea "x"
type textarea "hi change the add to do button t"
type textarea "x"
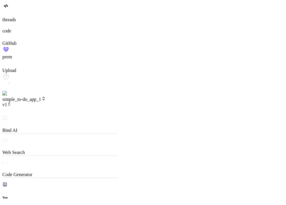
type textarea "hi change the add to do button te"
type textarea "x"
type textarea "hi change the add to do button tex"
type textarea "x"
type textarea "hi change the add to do button text"
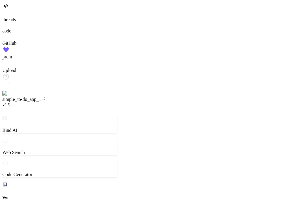
type textarea "x"
type textarea "hi change the add to do button text"
type textarea "x"
type textarea "hi change the add to do button text t"
type textarea "x"
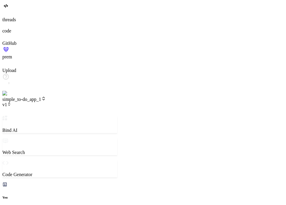
type textarea "hi change the add to do button text to"
type textarea "x"
type textarea "hi change the add to do button text to"
type textarea "x"
type textarea "hi change the add to do button text to s"
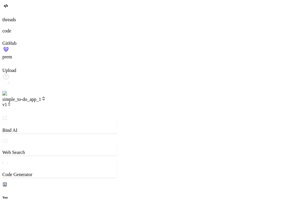
type textarea "x"
type textarea "hi change the add to do button text to su"
type textarea "x"
type textarea "hi change the add to do button text to sub"
type textarea "x"
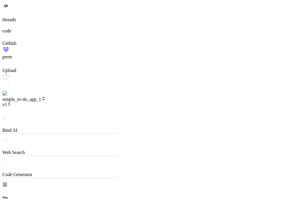
type textarea "hi change the add to do button text to subm"
type textarea "x"
type textarea "hi change the add to do button text to submi"
type textarea "x"
type textarea "hi change the add to do button text to submit"
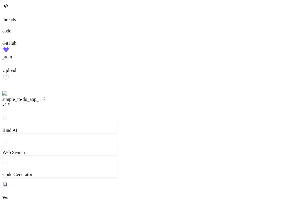
type textarea "x"
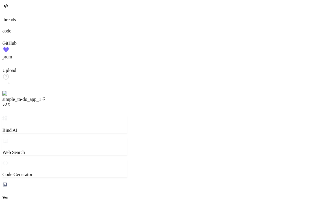
scroll to position [0, 0]
click at [11, 102] on span "v2" at bounding box center [6, 104] width 9 height 5
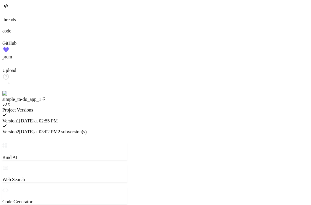
click at [87, 129] on span "2 subversion(s)" at bounding box center [72, 131] width 29 height 5
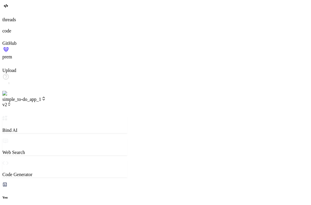
click at [46, 97] on span "simple_to-do_app_1" at bounding box center [24, 99] width 44 height 5
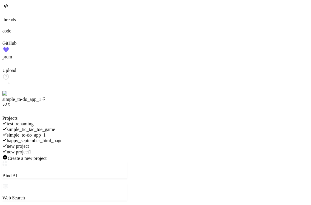
click at [68, 138] on div "happy_september_html_page" at bounding box center [64, 141] width 125 height 6
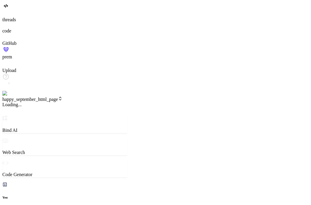
scroll to position [1800, 0]
click at [61, 97] on icon at bounding box center [60, 97] width 2 height 1
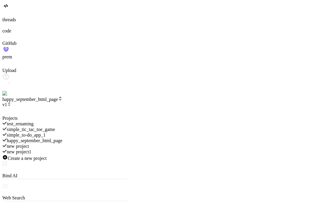
click at [46, 132] on span "simple_to-do_app_1" at bounding box center [26, 134] width 39 height 5
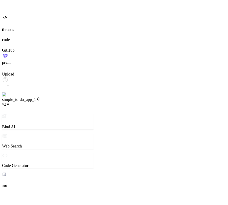
scroll to position [275, 0]
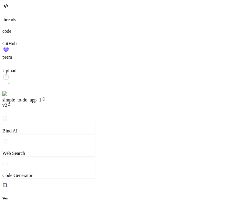
type textarea "x"
click at [11, 102] on icon at bounding box center [9, 104] width 4 height 4
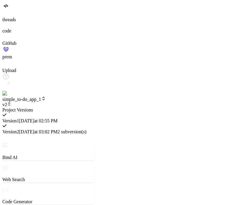
click at [86, 113] on div "Version 1 9/8/2025 at 02:55 PM" at bounding box center [47, 118] width 91 height 11
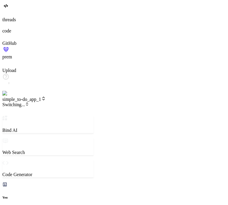
scroll to position [262, 0]
click at [46, 97] on span "simple_to-do_app_1" at bounding box center [24, 99] width 44 height 5
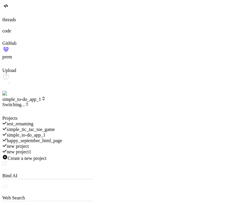
click at [94, 116] on div at bounding box center [47, 116] width 91 height 0
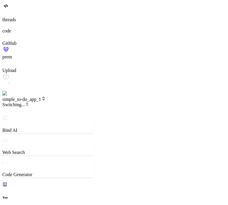
scroll to position [438, 0]
click at [46, 97] on span "simple_to-do_app_1" at bounding box center [24, 99] width 44 height 5
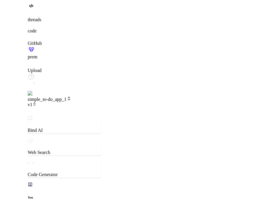
scroll to position [255, 0]
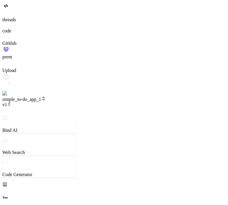
click at [11, 102] on span "v1" at bounding box center [6, 104] width 9 height 5
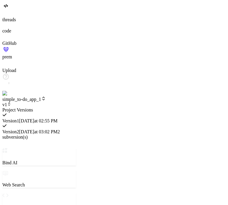
click at [76, 107] on div at bounding box center [39, 107] width 74 height 0
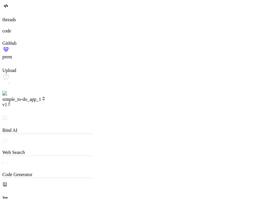
scroll to position [344, 0]
type textarea "x"
type textarea "c"
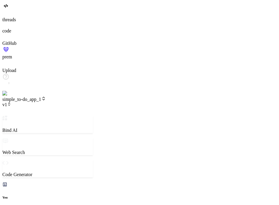
type textarea "x"
type textarea "ch"
type textarea "x"
type textarea "cha"
type textarea "x"
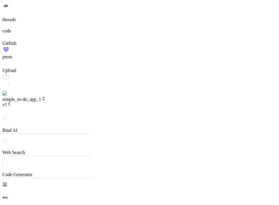
type textarea "chan"
type textarea "x"
type textarea "[PERSON_NAME]"
type textarea "x"
type textarea "change"
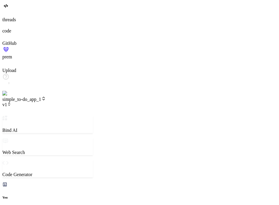
type textarea "x"
type textarea "change"
type textarea "x"
type textarea "change h"
type textarea "x"
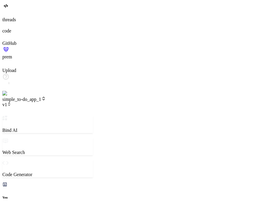
type textarea "change he"
type textarea "x"
type textarea "change hea"
type textarea "x"
type textarea "change head"
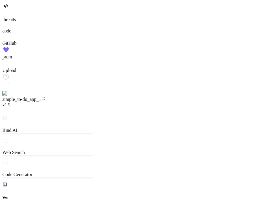
type textarea "x"
type textarea "change headi"
type textarea "x"
type textarea "change headin"
type textarea "x"
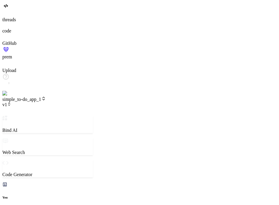
type textarea "change heading"
type textarea "x"
type textarea "change heading"
type textarea "x"
type textarea "change heading t"
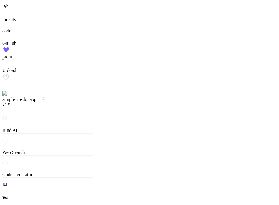
type textarea "x"
type textarea "change heading to"
type textarea "x"
type textarea "change heading to"
type textarea "x"
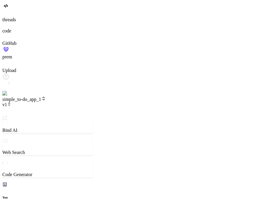
type textarea "change heading to h"
type textarea "x"
type textarea "change heading to hi"
type textarea "x"
type textarea "change heading to hi"
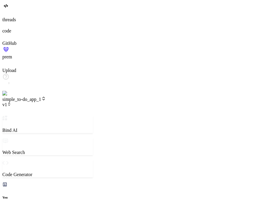
type textarea "x"
type textarea "change heading to hi c"
type textarea "x"
type textarea "change heading to hi cr"
type textarea "x"
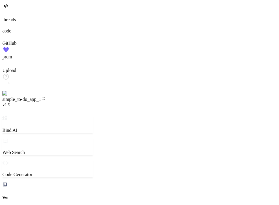
type textarea "change heading to hi cre"
type textarea "x"
type textarea "change heading to hi crea"
type textarea "x"
type textarea "change heading to hi creat"
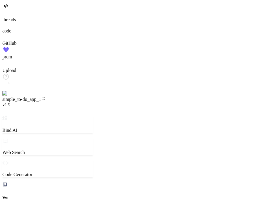
type textarea "x"
type textarea "change heading to hi create"
type textarea "x"
type textarea "change heading to hi create"
type textarea "x"
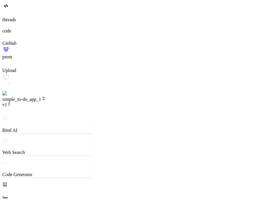
type textarea "change heading to hi create d"
type textarea "x"
type textarea "change heading to hi create"
type textarea "x"
type textarea "change heading to hi create t"
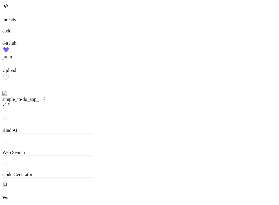
type textarea "x"
type textarea "change heading to hi create to"
type textarea "x"
type textarea "change heading to hi create [PERSON_NAME]"
type textarea "x"
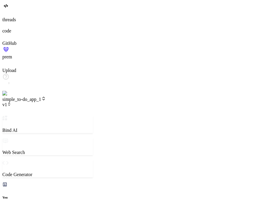
type textarea "change heading to hi create todo"
type textarea "x"
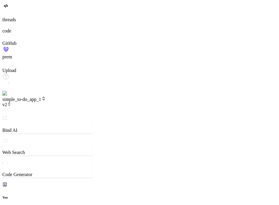
click at [11, 102] on span "v2" at bounding box center [6, 104] width 9 height 5
